Goal: Obtain resource: Download file/media

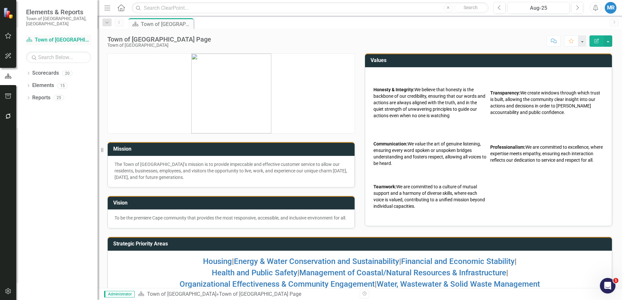
click at [65, 36] on link "Scorecard Town of [GEOGRAPHIC_DATA]" at bounding box center [58, 39] width 65 height 7
click at [52, 70] on link "Scorecards" at bounding box center [45, 73] width 27 height 7
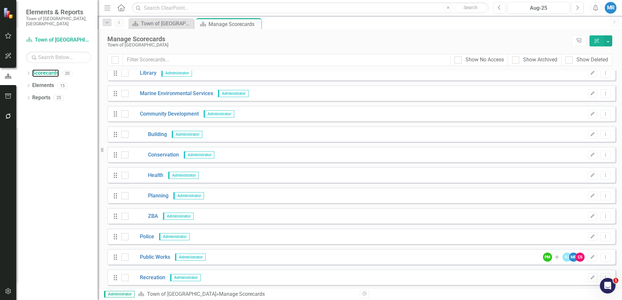
scroll to position [163, 0]
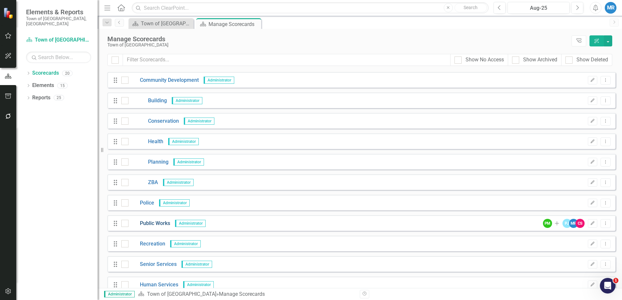
click at [161, 221] on link "Public Works" at bounding box center [149, 223] width 42 height 7
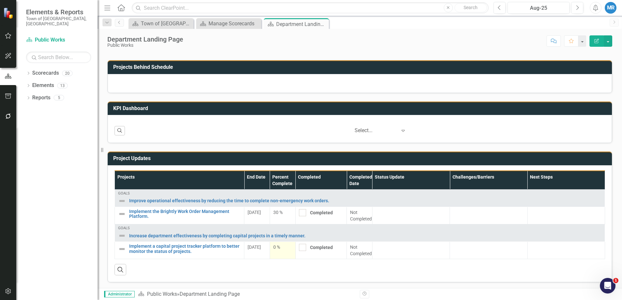
scroll to position [317, 0]
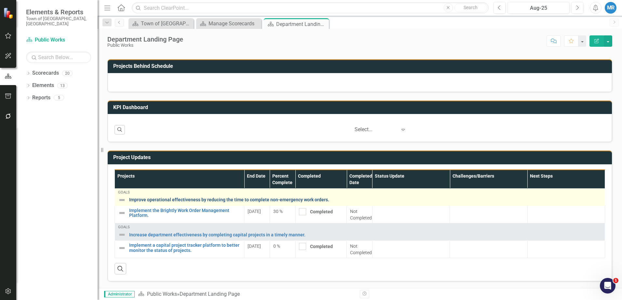
click at [228, 199] on link "Improve operational effectiveness by reducing the time to complete non-emergenc…" at bounding box center [365, 200] width 472 height 5
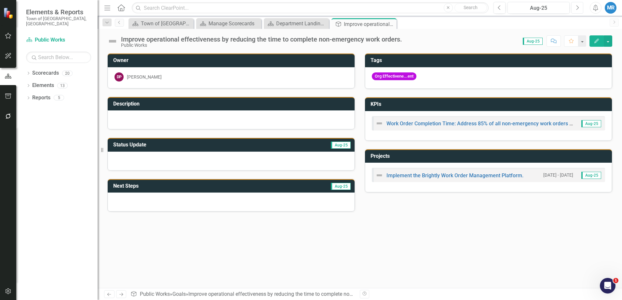
click at [578, 5] on icon "Next" at bounding box center [577, 8] width 4 height 6
click at [499, 8] on icon "Previous" at bounding box center [500, 8] width 4 height 6
click at [426, 176] on link "Implement the Brightly Work Order Management Platform." at bounding box center [454, 176] width 137 height 6
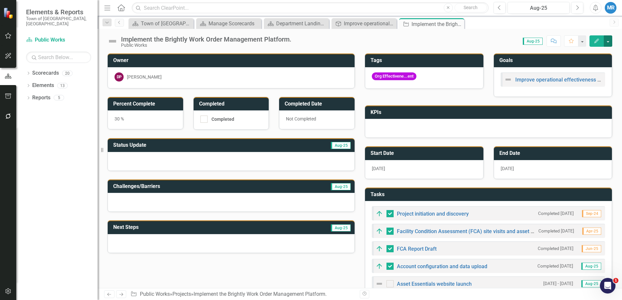
click at [608, 42] on button "button" at bounding box center [608, 40] width 8 height 11
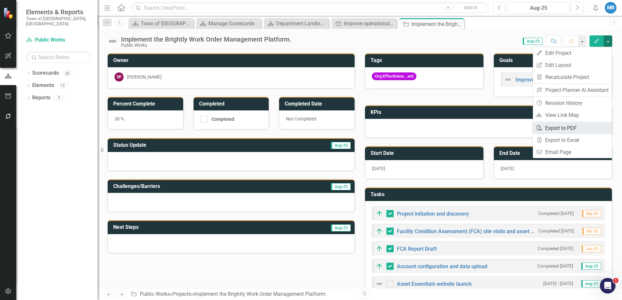
click at [554, 127] on link "PDF Export to PDF" at bounding box center [572, 128] width 79 height 12
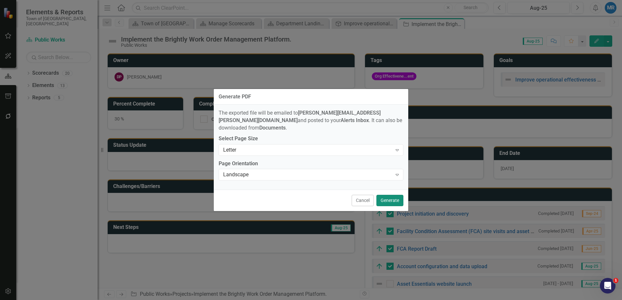
click at [392, 199] on button "Generate" at bounding box center [389, 200] width 27 height 11
